Goal: Obtain resource: Download file/media

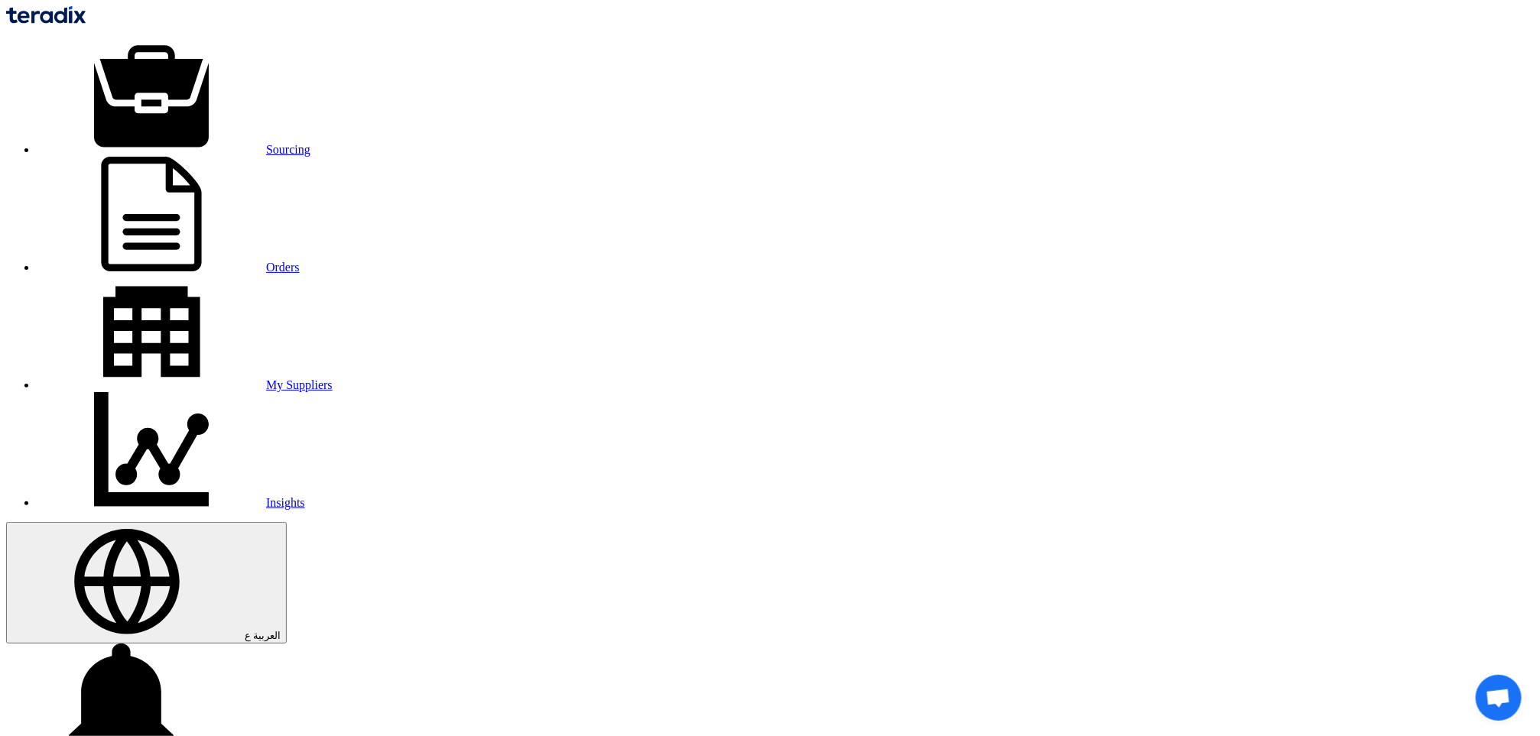
type input "10007698"
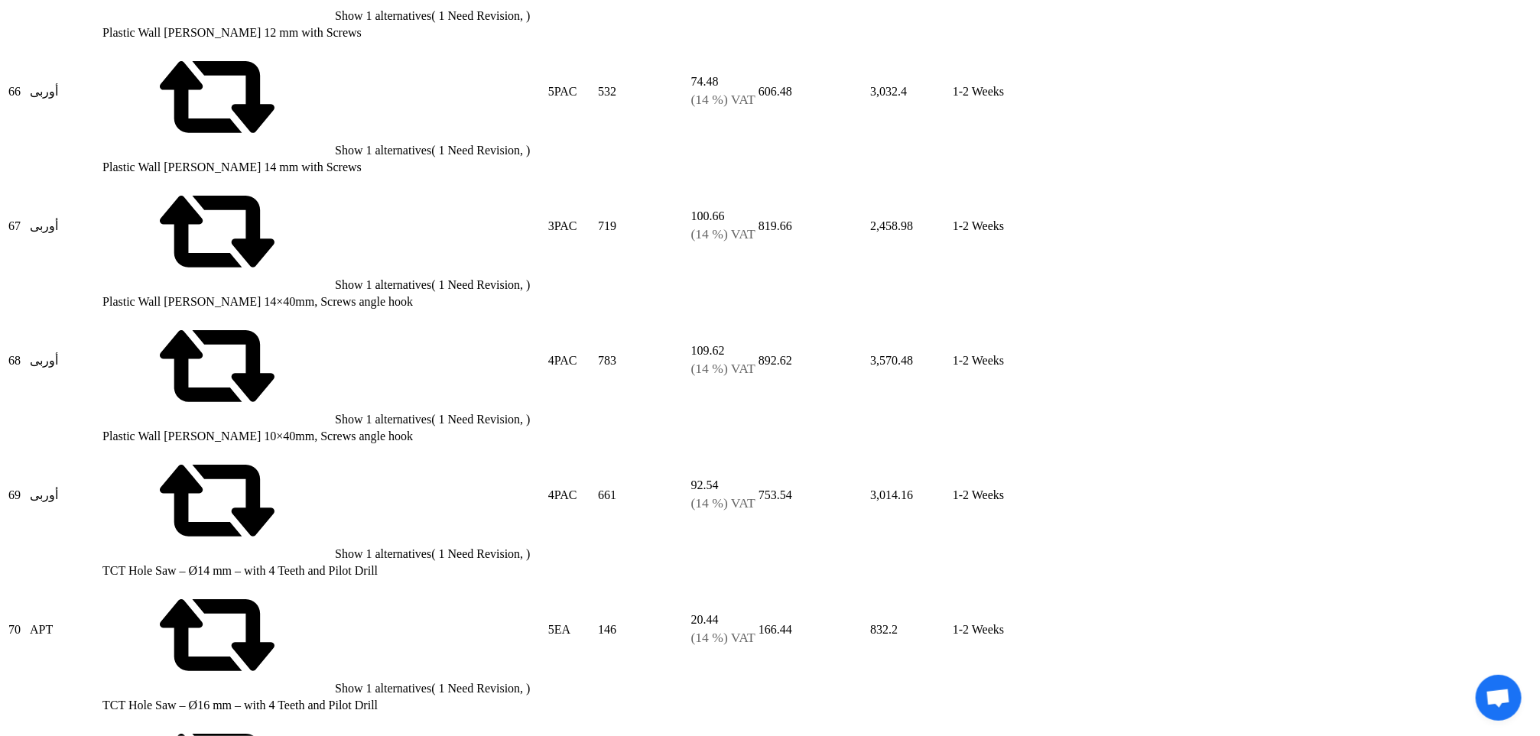
scroll to position [12962, 0]
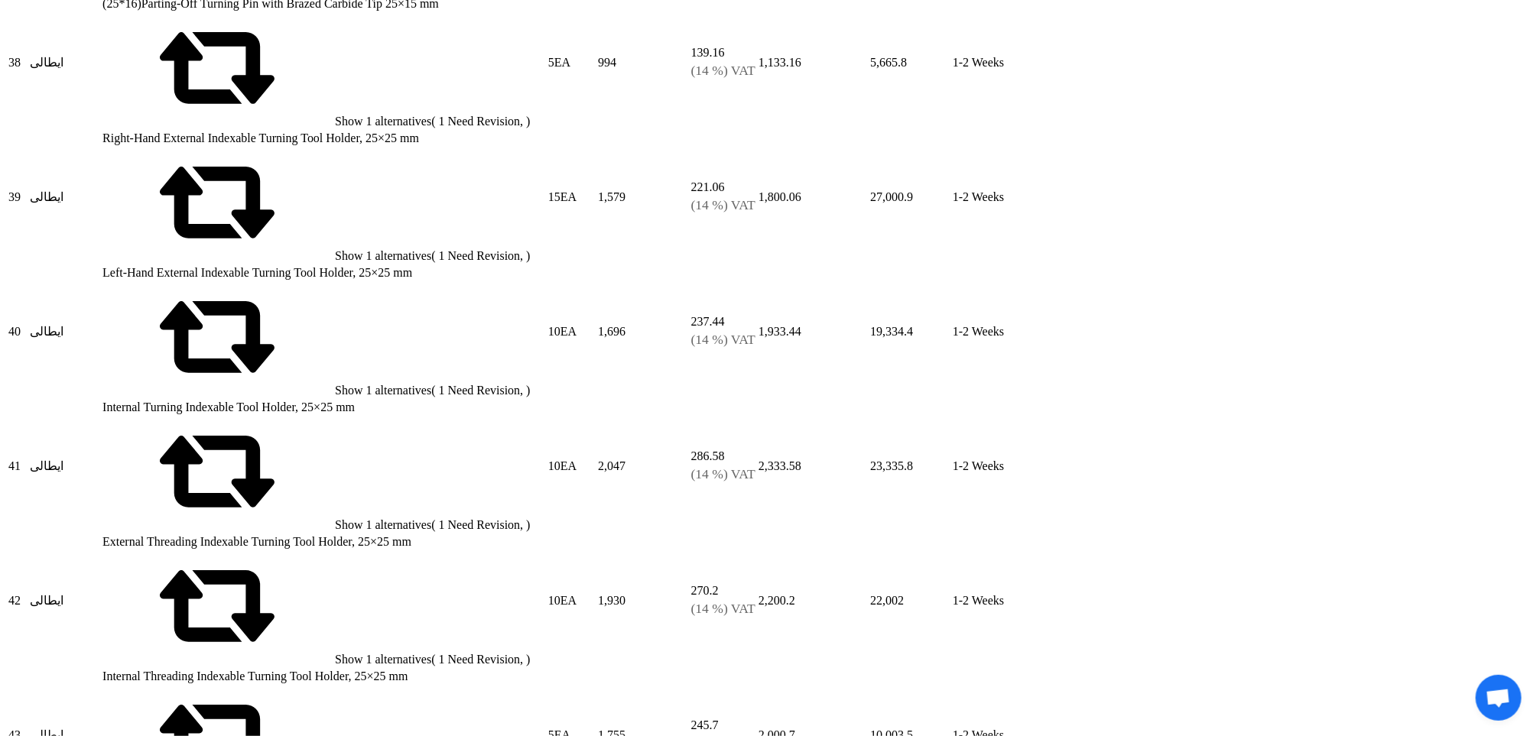
scroll to position [7915, 0]
